Goal: Transaction & Acquisition: Purchase product/service

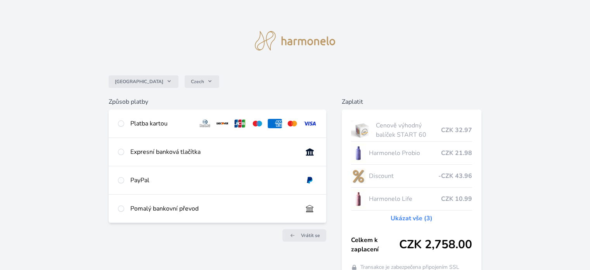
click at [133, 121] on div "Platba kartou" at bounding box center [160, 123] width 61 height 9
radio input "true"
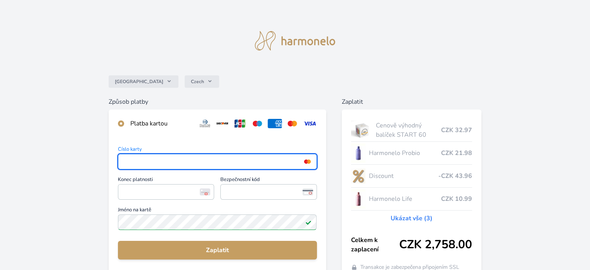
click at [38, 139] on div "Česko Czech Způsob platby Platba kartou Číslo karty <p>Your browser does not su…" at bounding box center [295, 202] width 590 height 404
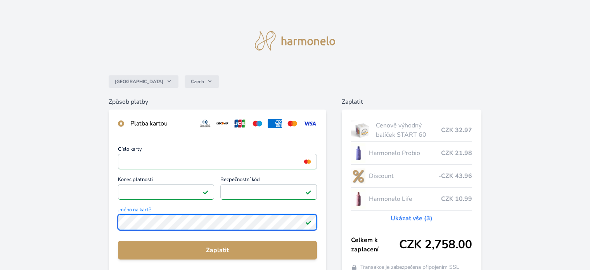
click at [0, 220] on div "Česko Czech Způsob platby Platba kartou Číslo karty <p>Your browser does not su…" at bounding box center [295, 202] width 590 height 404
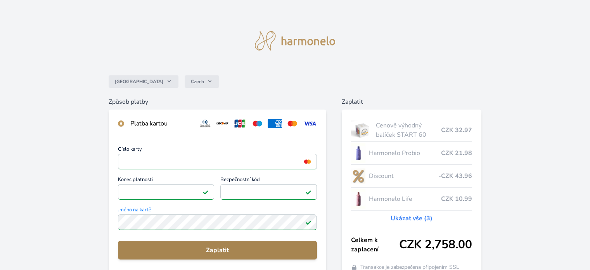
click at [219, 248] on span "Zaplatit" at bounding box center [217, 249] width 186 height 9
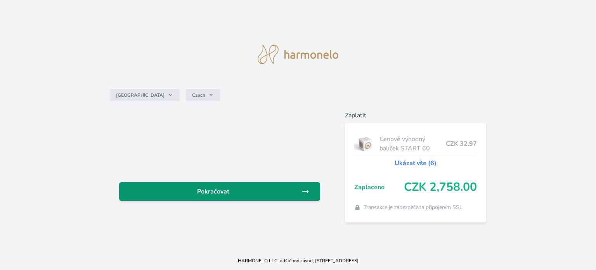
click at [214, 194] on span "Pokračovat" at bounding box center [213, 191] width 176 height 9
